Goal: Task Accomplishment & Management: Use online tool/utility

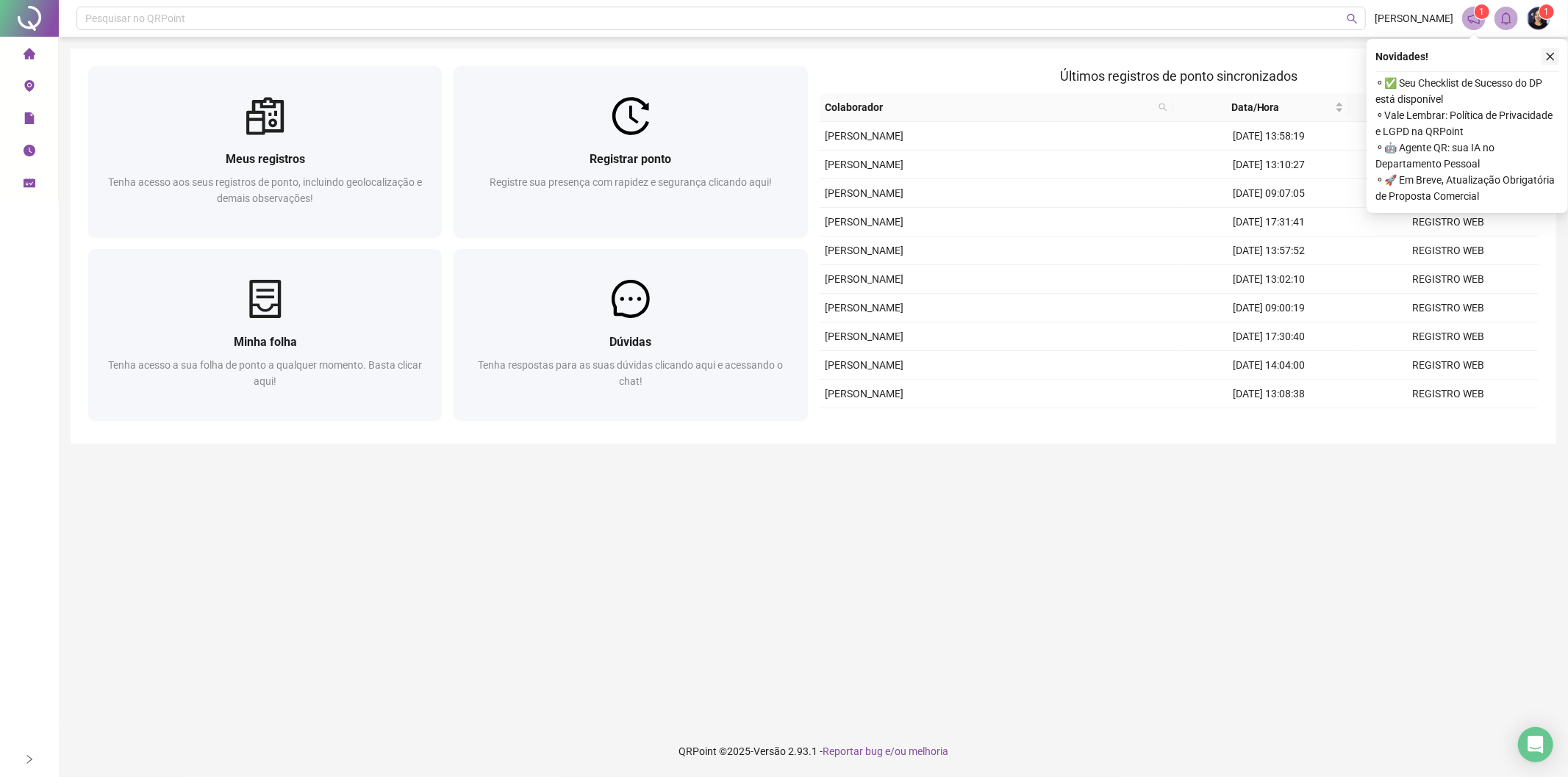
click at [1551, 54] on icon "close" at bounding box center [1551, 57] width 8 height 8
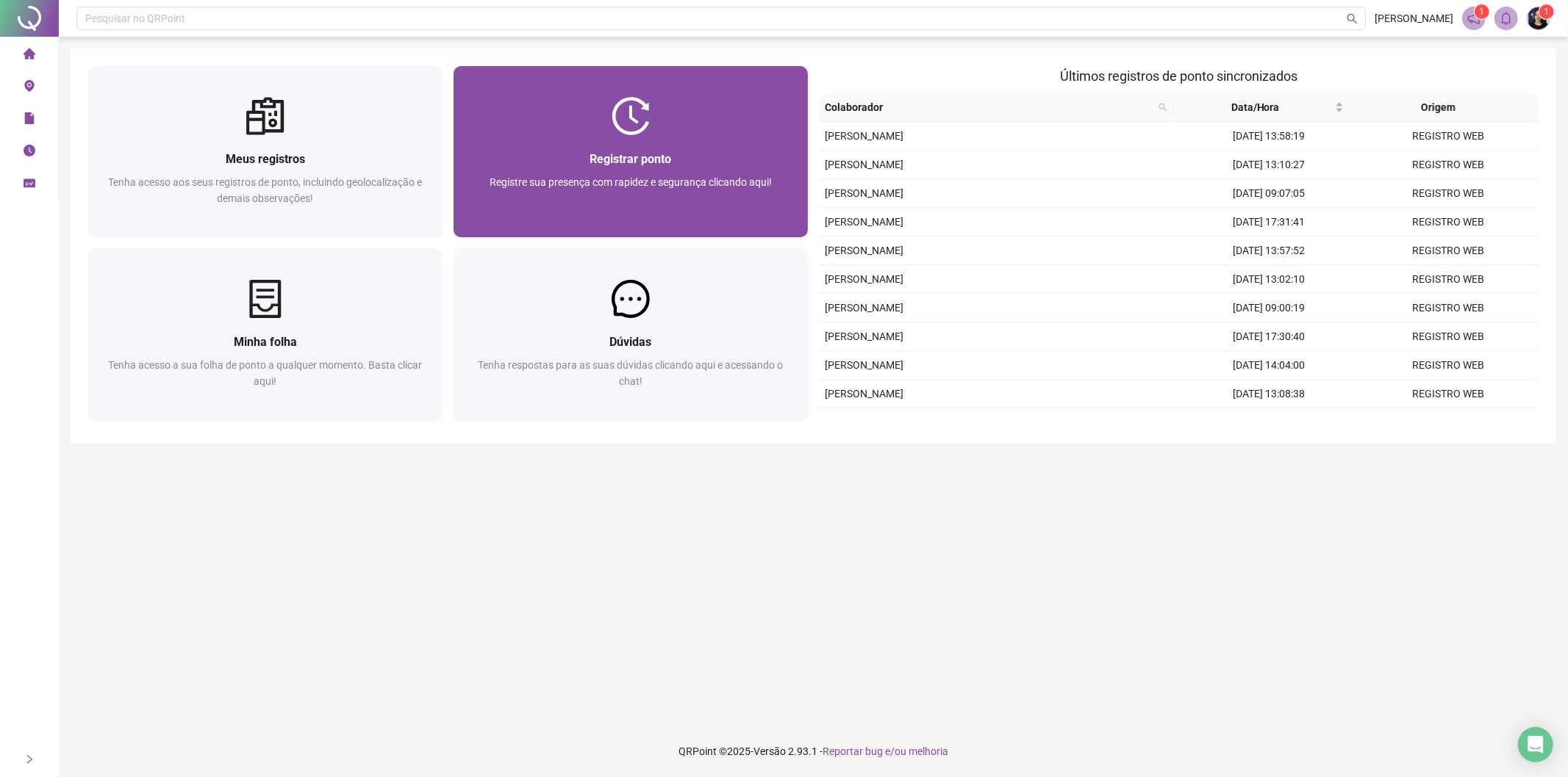
click at [669, 158] on span "Registrar ponto" at bounding box center [630, 159] width 81 height 14
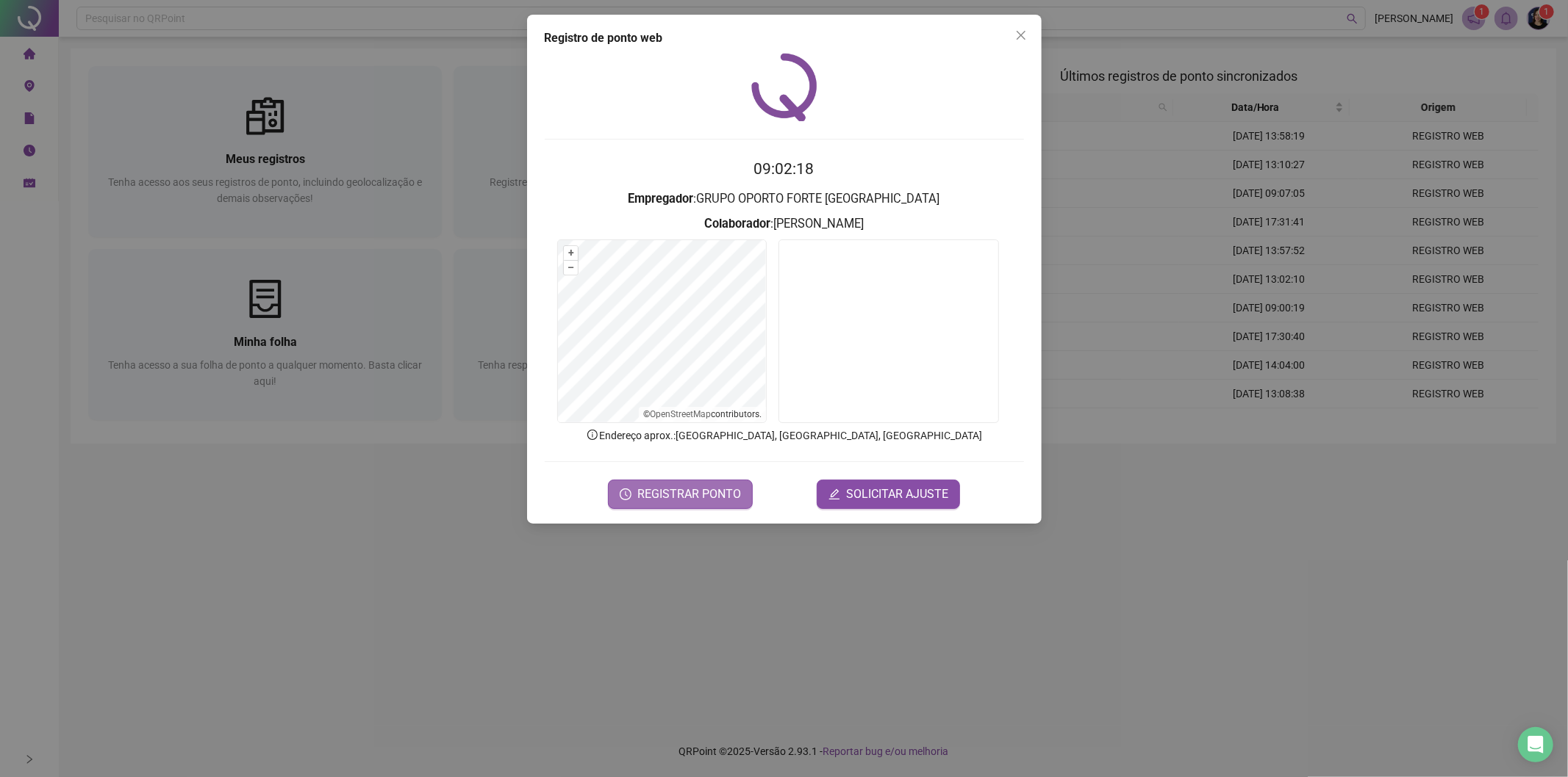
click at [688, 494] on span "REGISTRAR PONTO" at bounding box center [688, 494] width 104 height 17
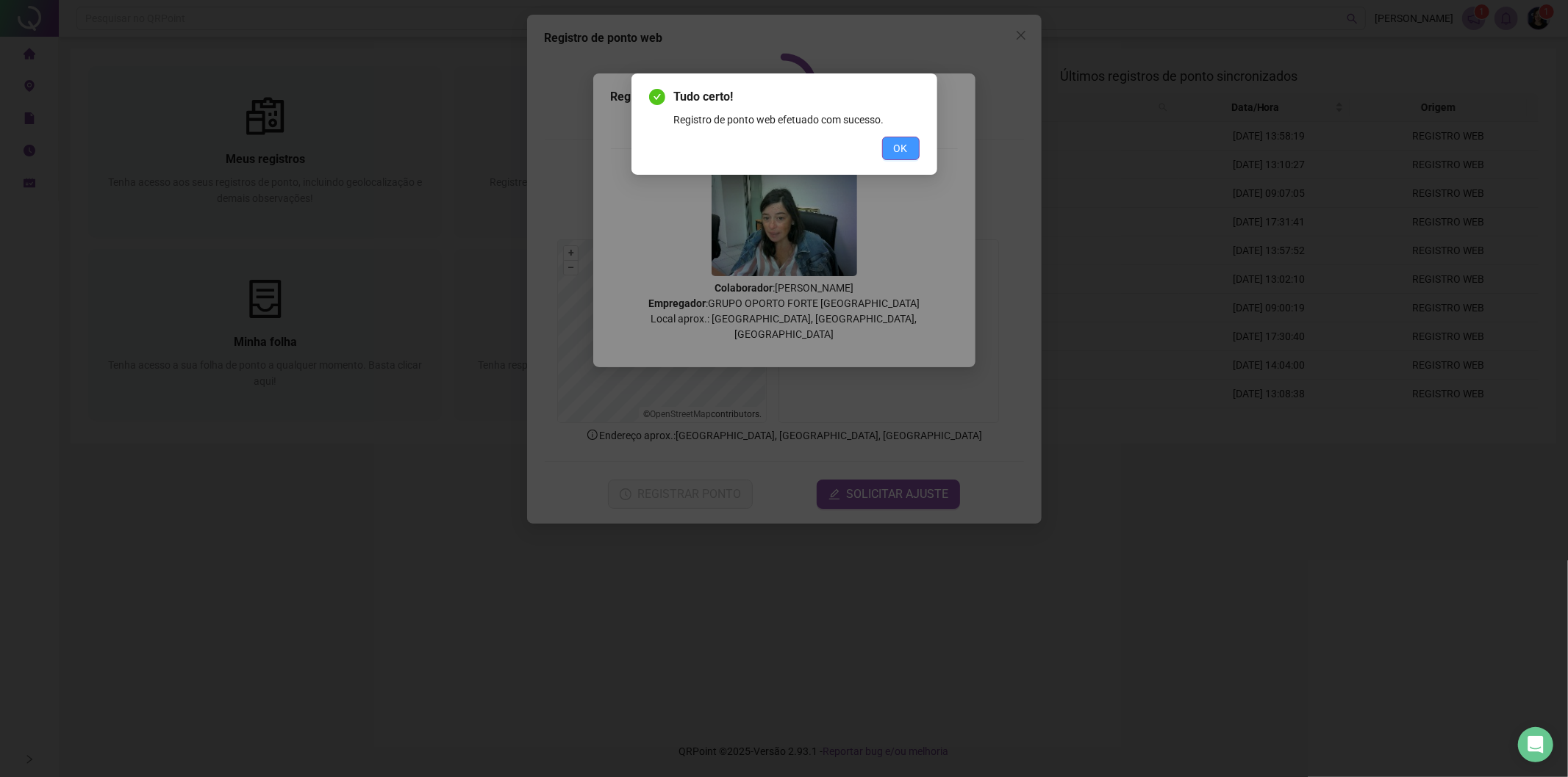
click at [909, 157] on button "OK" at bounding box center [900, 149] width 37 height 23
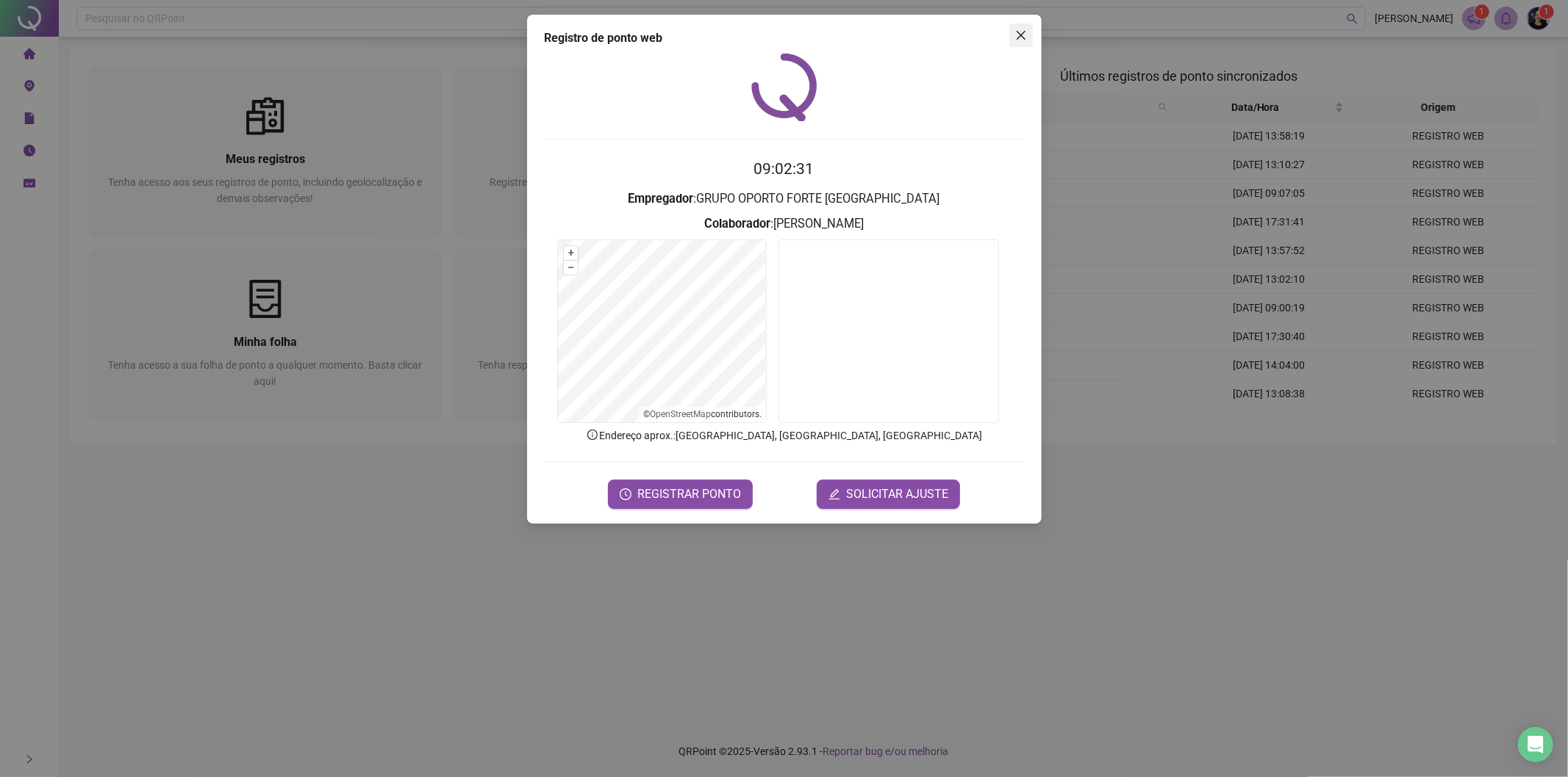
click at [1027, 32] on span "Close" at bounding box center [1021, 35] width 23 height 12
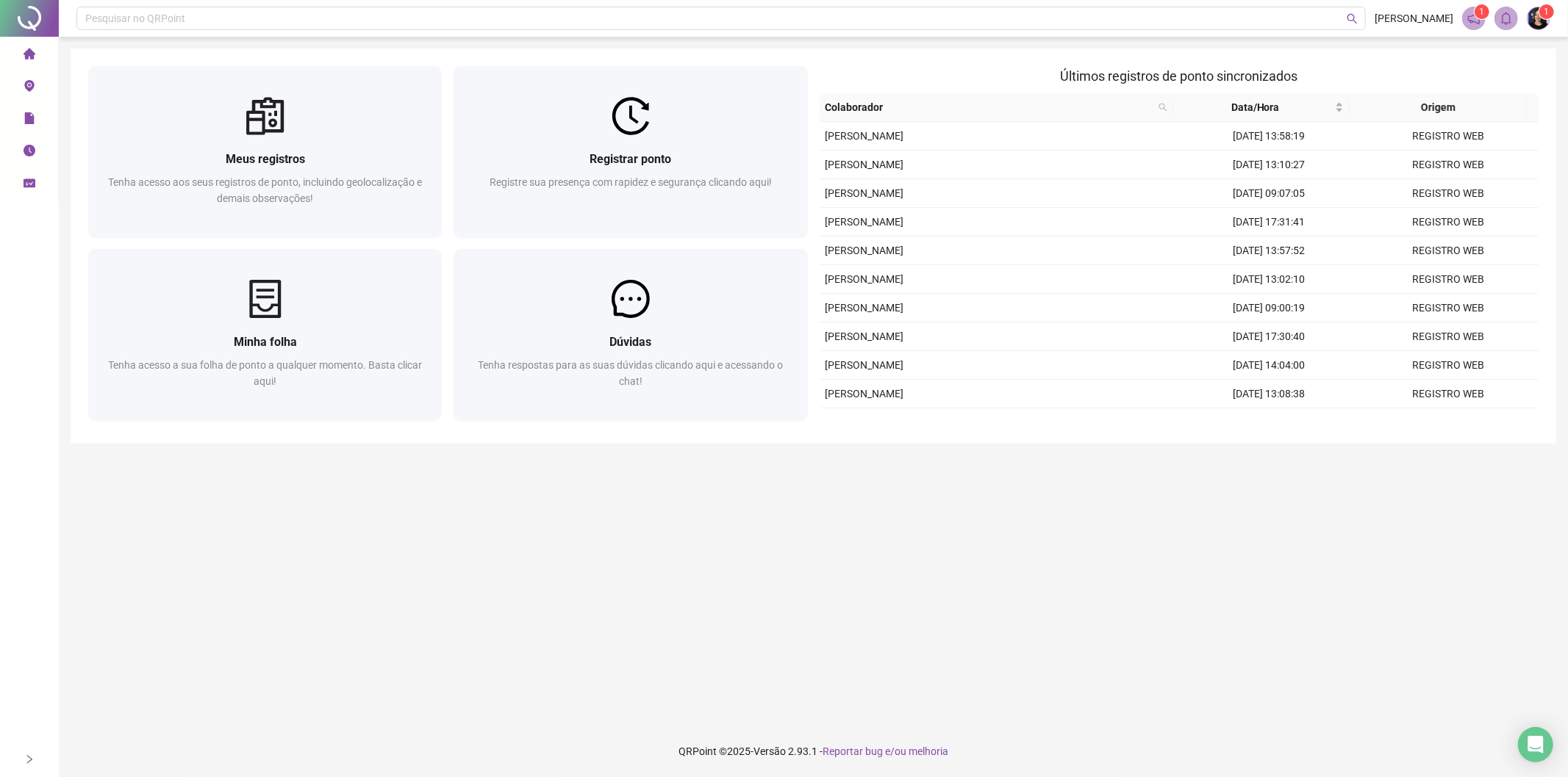
click at [22, 180] on li "Minhas solicitações" at bounding box center [29, 183] width 52 height 29
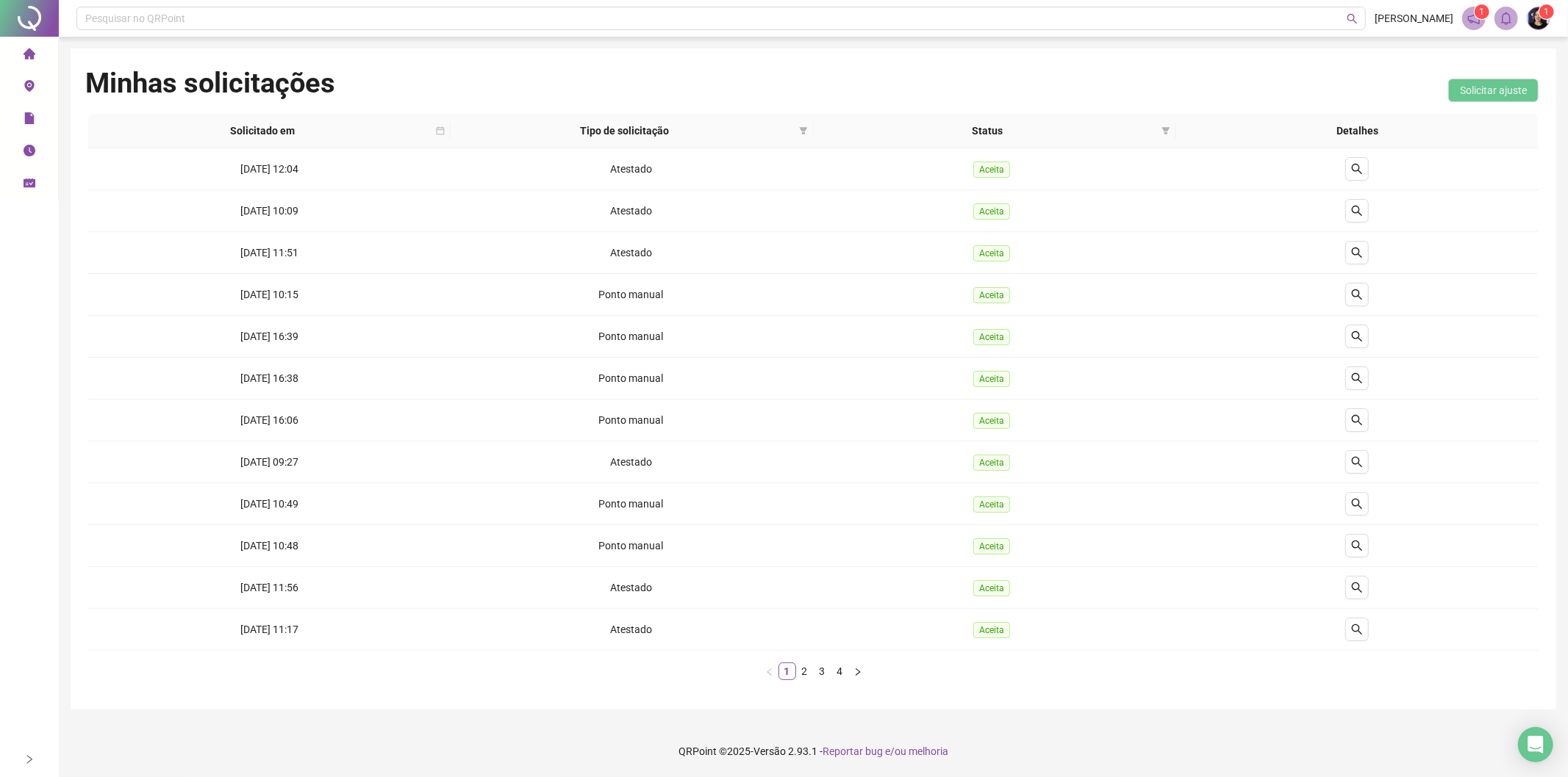
click at [15, 56] on li "Página inicial" at bounding box center [29, 54] width 52 height 29
